Goal: Navigation & Orientation: Find specific page/section

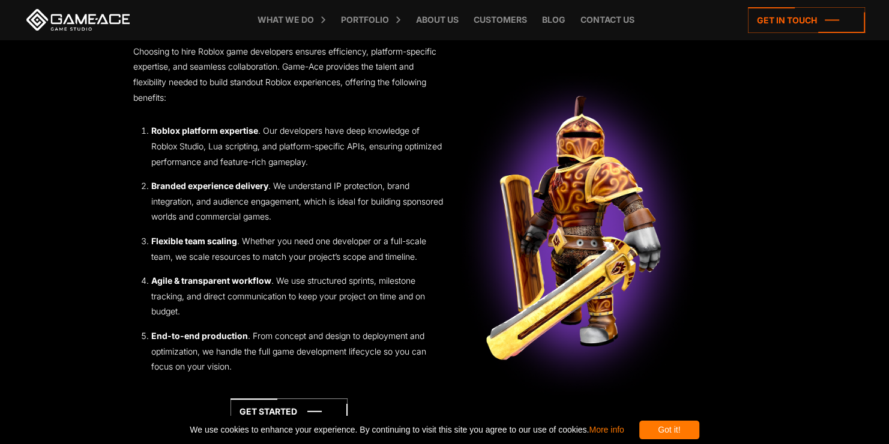
scroll to position [1118, 0]
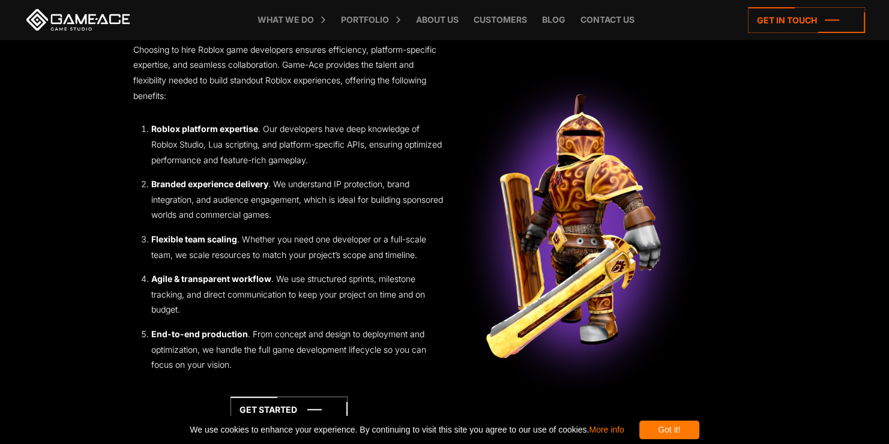
click at [699, 424] on div "Got it!" at bounding box center [669, 430] width 60 height 19
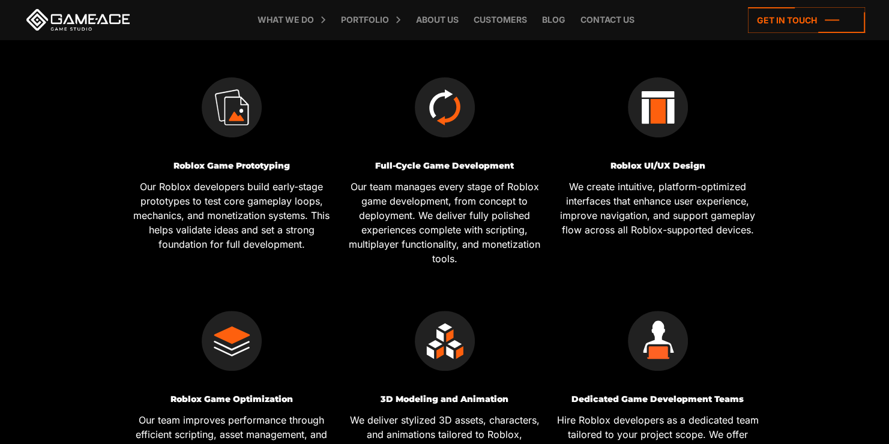
scroll to position [0, 0]
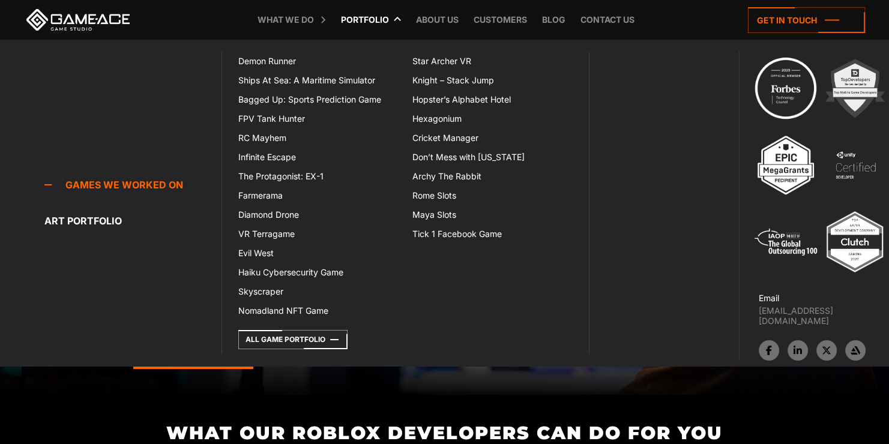
click at [383, 19] on link "Portfolio" at bounding box center [365, 20] width 60 height 40
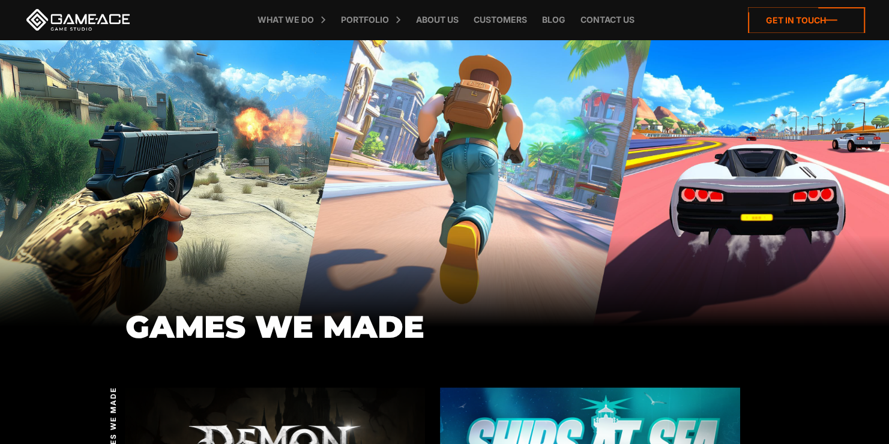
click at [791, 26] on icon at bounding box center [806, 20] width 117 height 26
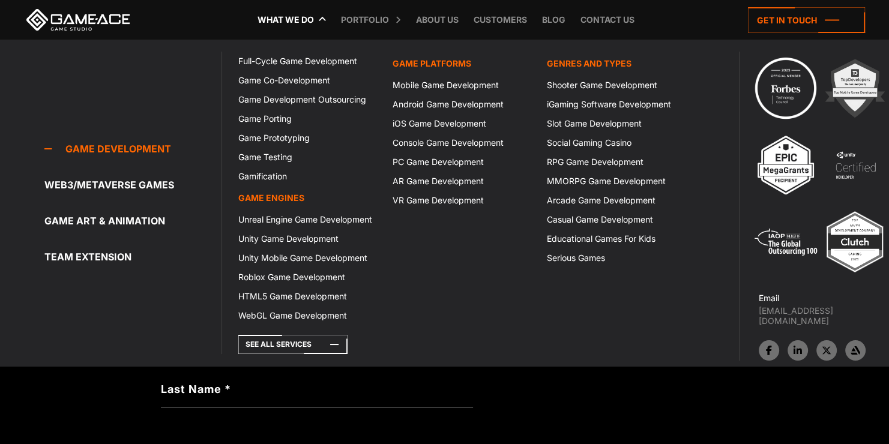
click at [302, 26] on link "What we do" at bounding box center [286, 20] width 68 height 40
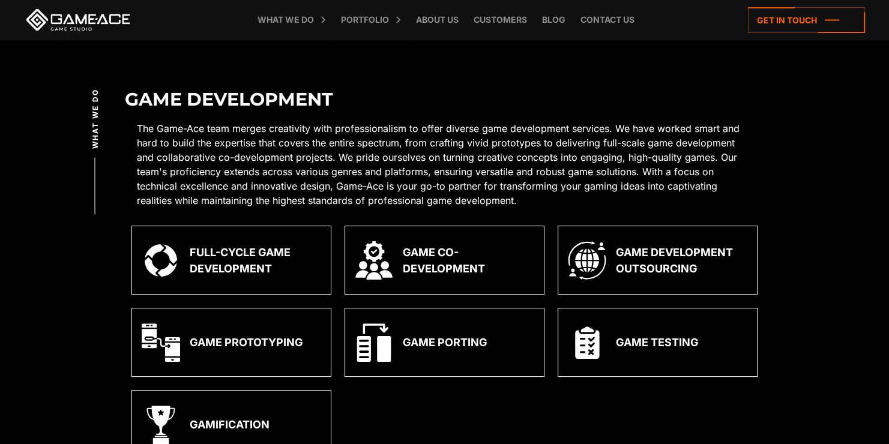
scroll to position [283, 0]
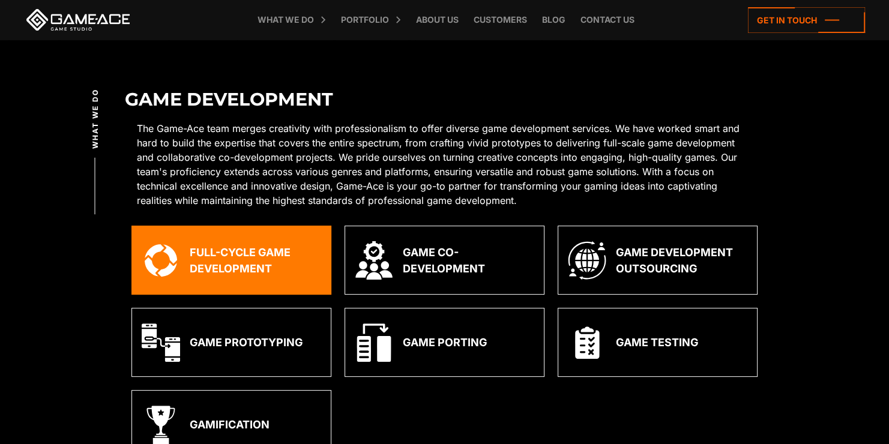
click at [275, 259] on div "Full-Cycle Game Development" at bounding box center [255, 260] width 131 height 32
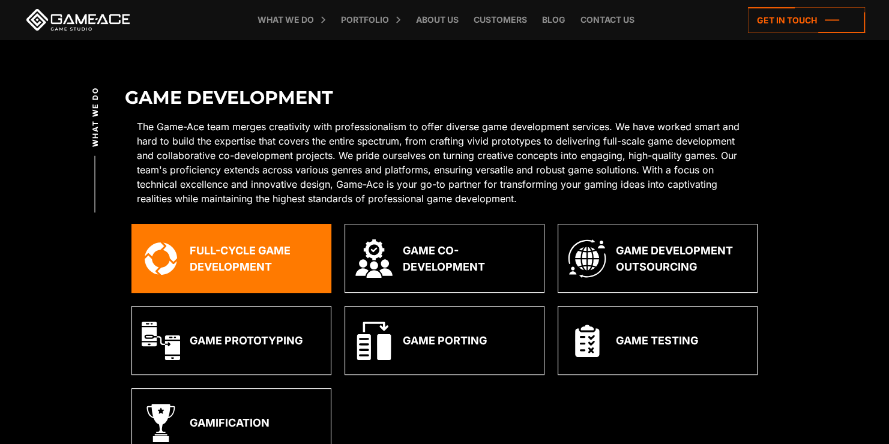
click at [274, 260] on div "Full-Cycle Game Development" at bounding box center [255, 259] width 131 height 32
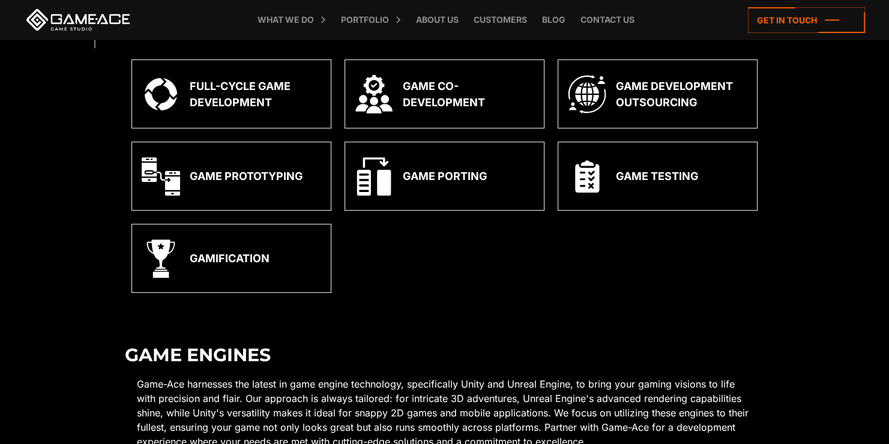
scroll to position [449, 0]
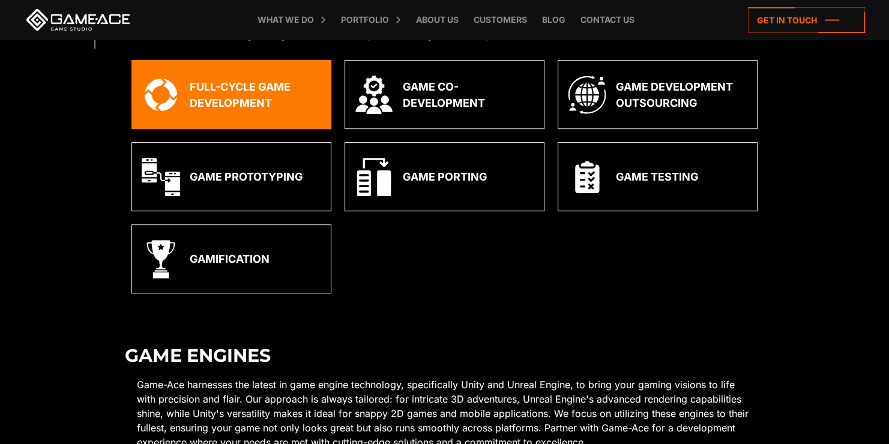
click at [271, 67] on div "Full-Cycle Game Development" at bounding box center [231, 94] width 200 height 69
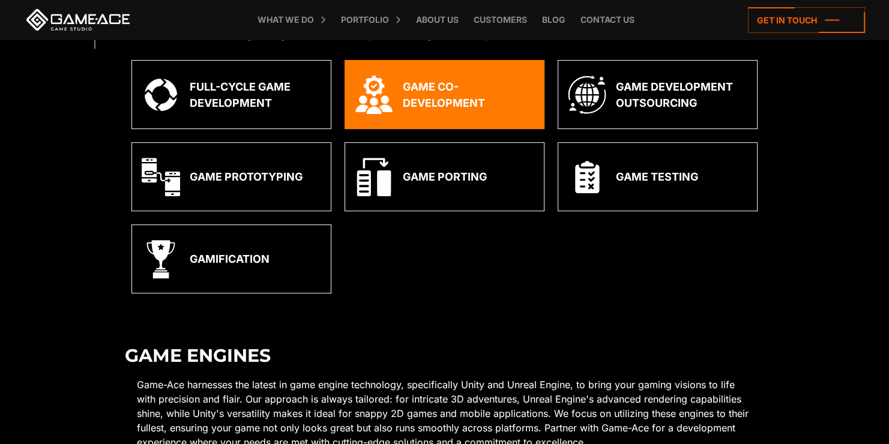
click at [387, 99] on img at bounding box center [374, 95] width 38 height 38
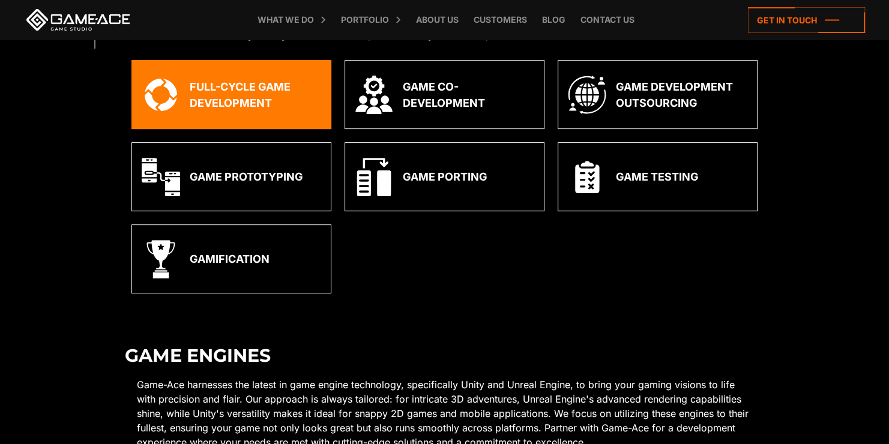
click at [323, 86] on div "Full-Cycle Game Development" at bounding box center [231, 94] width 200 height 69
click at [290, 79] on div "Full-Cycle Game Development" at bounding box center [255, 95] width 131 height 32
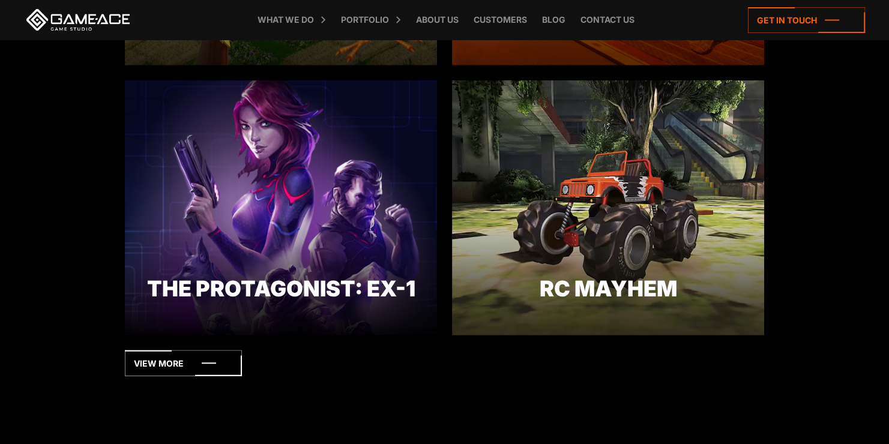
scroll to position [3446, 0]
